Goal: Transaction & Acquisition: Purchase product/service

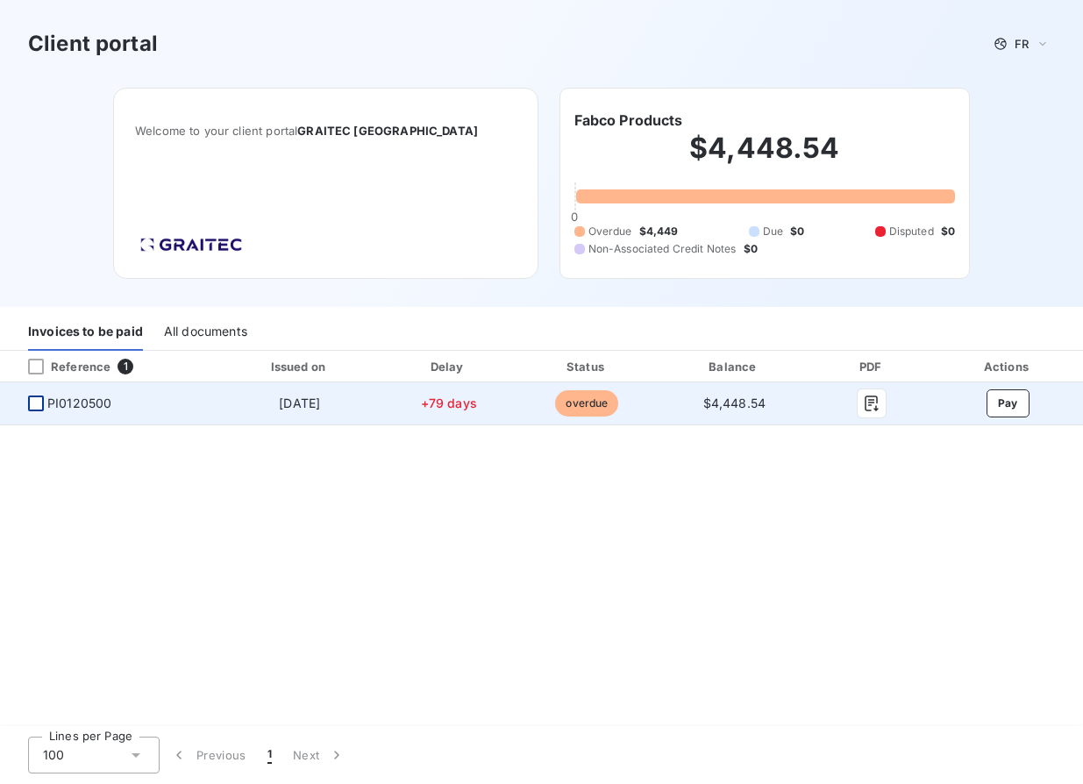
click at [39, 401] on div at bounding box center [36, 404] width 16 height 16
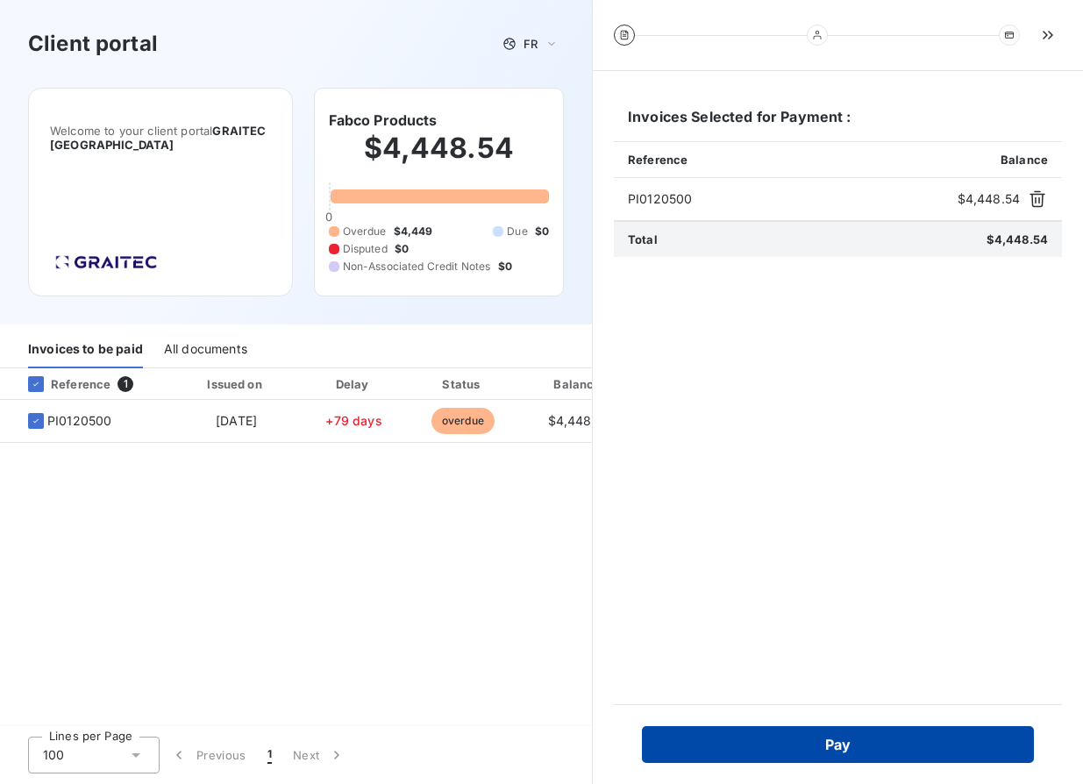
click at [780, 741] on button "Pay" at bounding box center [838, 744] width 392 height 37
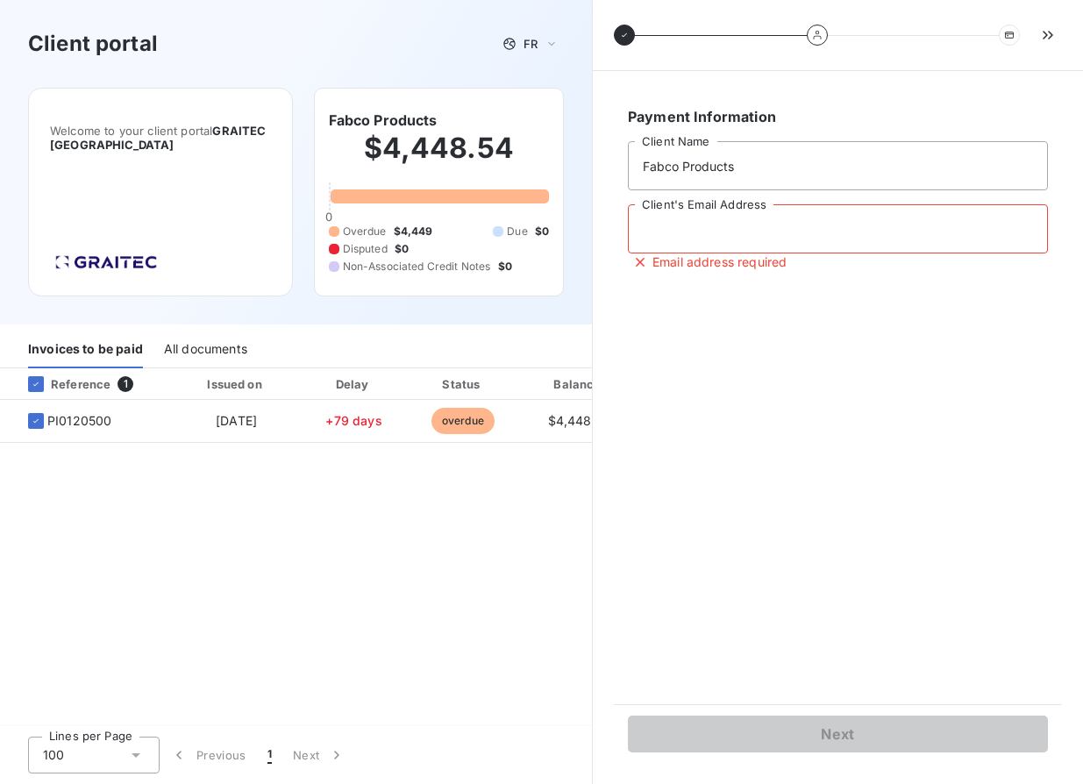
click at [696, 236] on input "Client's Email Address" at bounding box center [838, 228] width 420 height 49
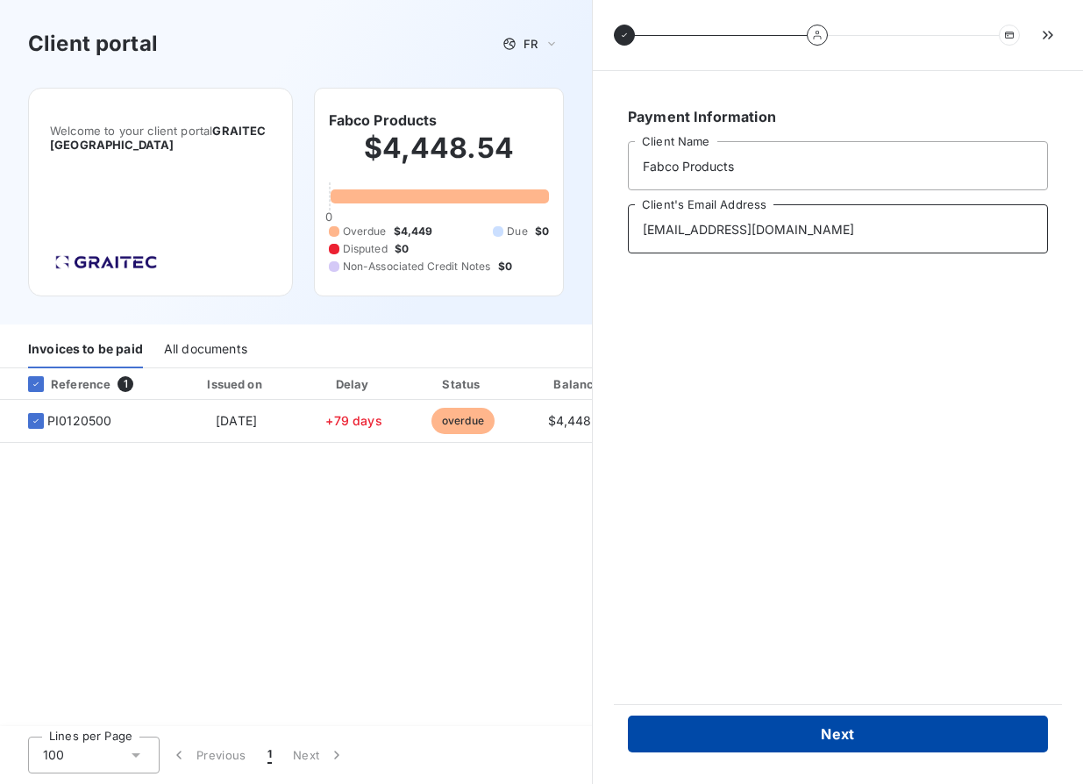
type input "rachael@fabcoproducts.com"
click at [841, 743] on button "Next" at bounding box center [838, 734] width 420 height 37
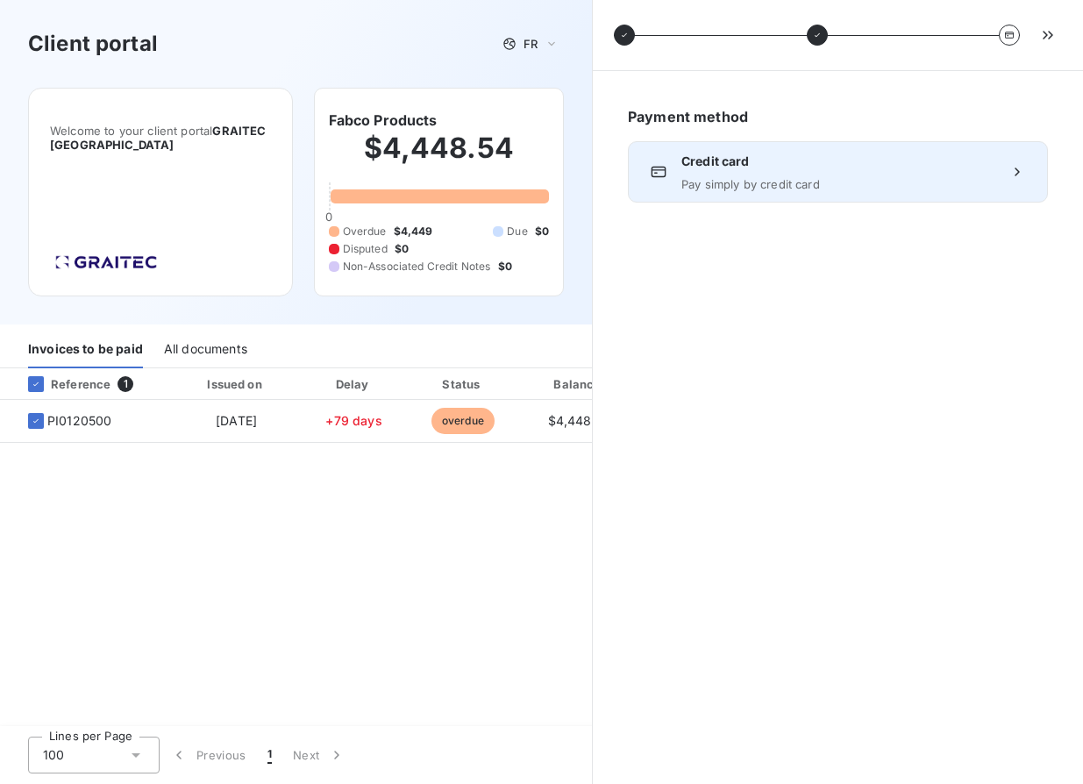
click at [812, 189] on span "Pay simply by credit card" at bounding box center [838, 184] width 313 height 14
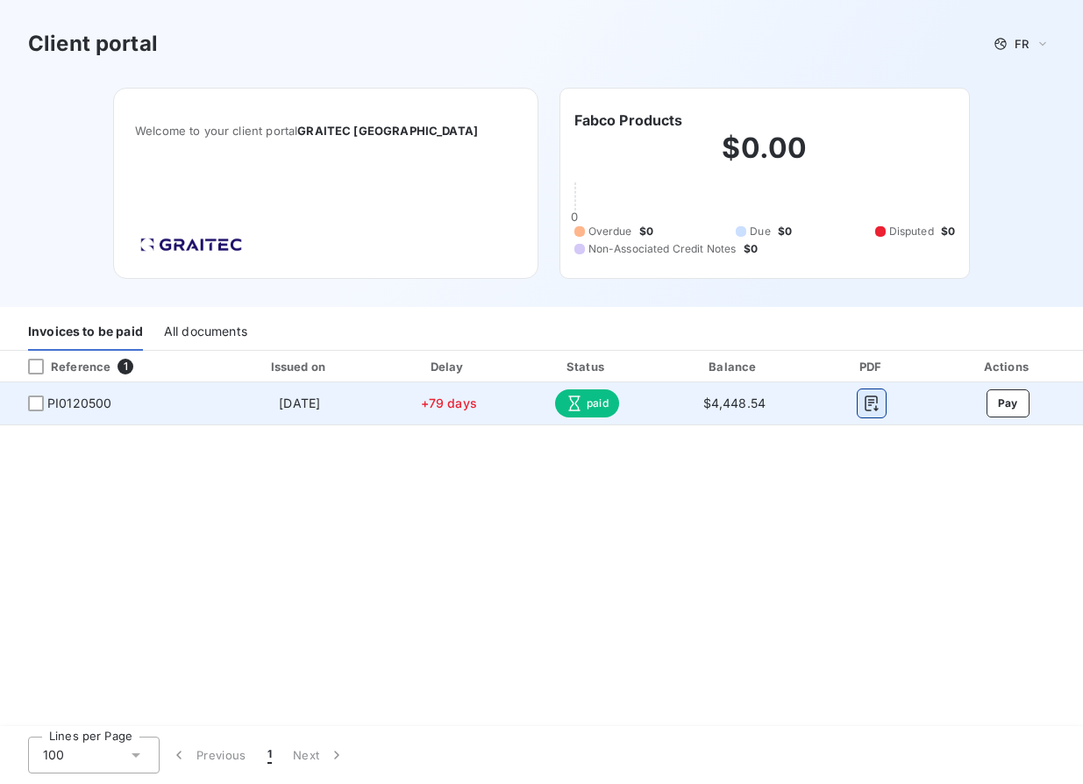
click at [870, 404] on icon "button" at bounding box center [872, 404] width 18 height 18
